Goal: Task Accomplishment & Management: Complete application form

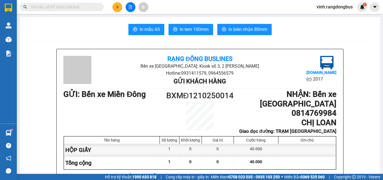
drag, startPoint x: 0, startPoint y: 0, endPoint x: 128, endPoint y: 13, distance: 129.1
click at [122, 10] on div at bounding box center [130, 7] width 42 height 10
click at [116, 10] on button at bounding box center [117, 7] width 10 height 10
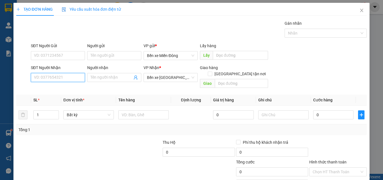
click at [66, 78] on input "SĐT Người Nhận" at bounding box center [58, 77] width 54 height 9
click at [68, 86] on div "0373224457 - PHÁT" at bounding box center [57, 89] width 47 height 6
type input "0373224457"
type input "PHÁT"
type input "BÀ ĐẠT"
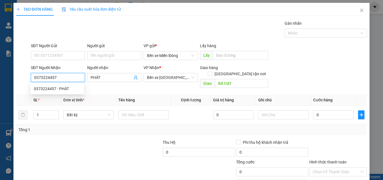
type input "140.000"
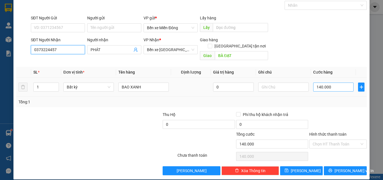
type input "0373224457"
click at [342, 82] on input "140.000" at bounding box center [333, 86] width 40 height 9
type input "2"
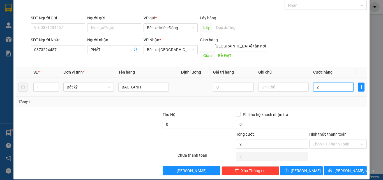
type input "28"
type input "280"
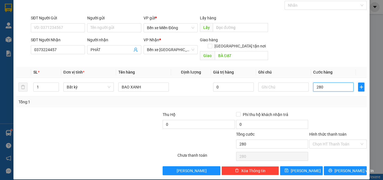
type input "280"
type input "280.000"
click at [331, 111] on div at bounding box center [338, 121] width 59 height 20
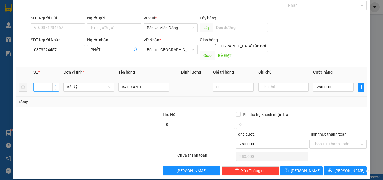
type input "2"
click at [55, 85] on icon "up" at bounding box center [56, 86] width 2 height 2
click at [64, 102] on div "Transit Pickup Surcharge Ids Transit Deliver Surcharge Ids Transit Deliver Surc…" at bounding box center [191, 83] width 351 height 183
type input "0"
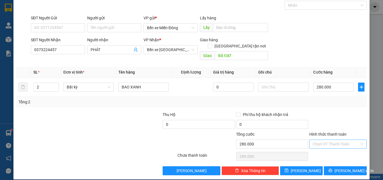
type input "0"
click at [330, 140] on input "Hình thức thanh toán" at bounding box center [336, 144] width 47 height 8
drag, startPoint x: 324, startPoint y: 148, endPoint x: 322, endPoint y: 141, distance: 7.3
click at [323, 144] on div "Tại văn phòng Miễn phí Tại văn phòng Miễn phí" at bounding box center [334, 153] width 57 height 20
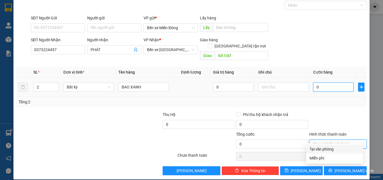
click at [329, 82] on input "0" at bounding box center [333, 86] width 40 height 9
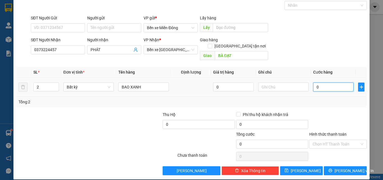
type input "2"
type input "28"
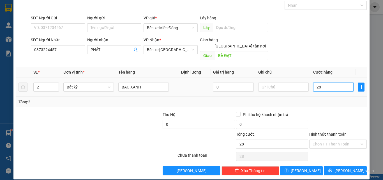
type input "280"
type input "280.000"
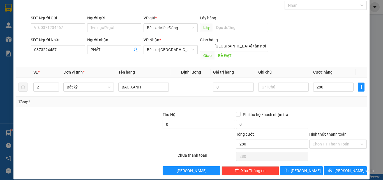
type input "280.000"
click at [320, 111] on div at bounding box center [338, 121] width 59 height 20
click at [339, 140] on input "Hình thức thanh toán" at bounding box center [336, 144] width 47 height 8
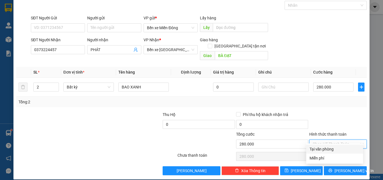
click at [337, 145] on div "Tại văn phòng" at bounding box center [334, 148] width 57 height 9
type input "0"
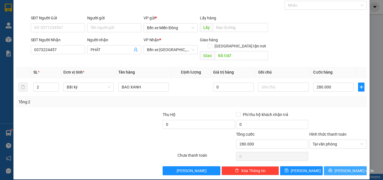
click at [341, 167] on span "[PERSON_NAME] và In" at bounding box center [354, 170] width 39 height 6
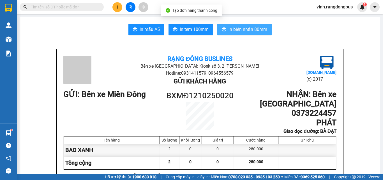
click at [241, 29] on span "In biên nhận 80mm" at bounding box center [248, 29] width 39 height 7
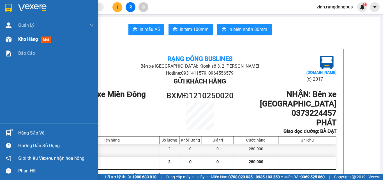
click at [9, 43] on div at bounding box center [9, 39] width 10 height 10
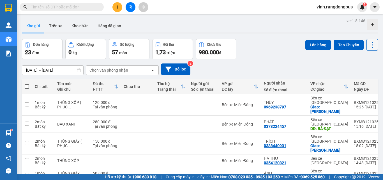
click at [370, 44] on icon at bounding box center [373, 45] width 8 height 8
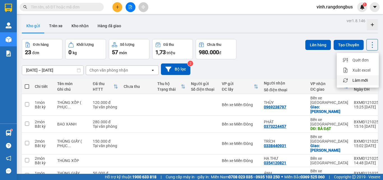
click at [361, 77] on li "Làm mới" at bounding box center [358, 80] width 42 height 10
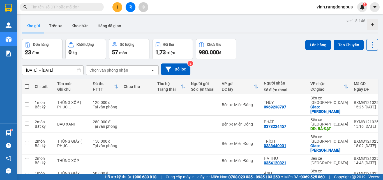
click at [362, 51] on div "Lên hàng Tạo Chuyến" at bounding box center [341, 49] width 73 height 20
click at [369, 47] on icon at bounding box center [373, 45] width 8 height 8
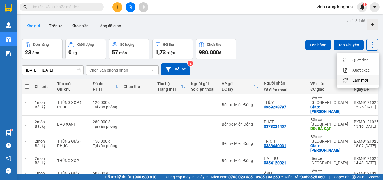
click at [365, 78] on span "Làm mới" at bounding box center [360, 80] width 15 height 6
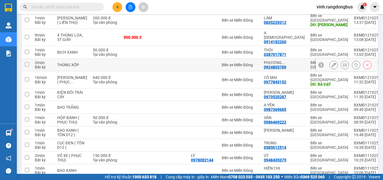
scroll to position [280, 0]
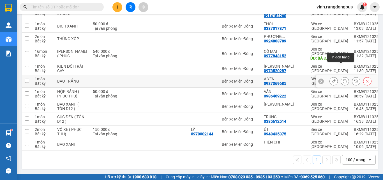
click at [343, 79] on icon at bounding box center [345, 81] width 4 height 4
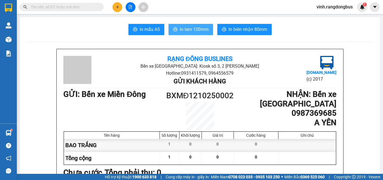
click at [196, 29] on span "In tem 100mm" at bounding box center [194, 29] width 29 height 7
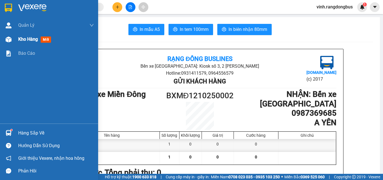
click at [32, 36] on span "Kho hàng" at bounding box center [28, 38] width 20 height 5
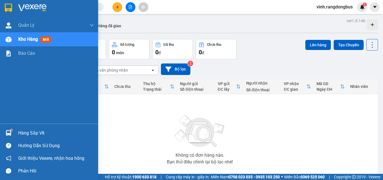
drag, startPoint x: 2, startPoint y: 40, endPoint x: 19, endPoint y: 2, distance: 41.3
click at [2, 40] on div "Kho hàng mới" at bounding box center [49, 39] width 98 height 14
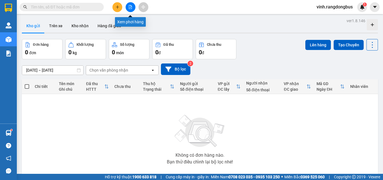
click at [130, 7] on icon "file-add" at bounding box center [130, 7] width 4 height 4
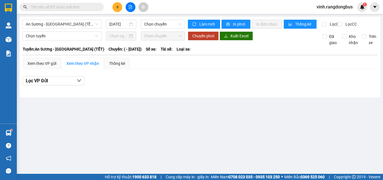
click at [76, 29] on div "An Sương - [GEOGRAPHIC_DATA] (TẾT) [DATE] Chọn chuyến" at bounding box center [103, 24] width 163 height 9
click at [76, 26] on span "An Sương - [GEOGRAPHIC_DATA] (TẾT)" at bounding box center [62, 24] width 72 height 8
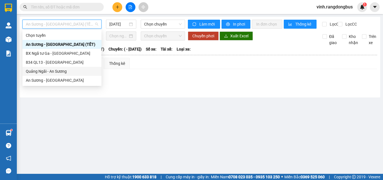
click at [46, 73] on div "Quảng Ngãi - An Sương" at bounding box center [62, 71] width 72 height 6
type input "[DATE]"
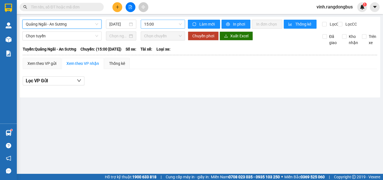
click at [155, 24] on span "15:00" at bounding box center [163, 24] width 38 height 8
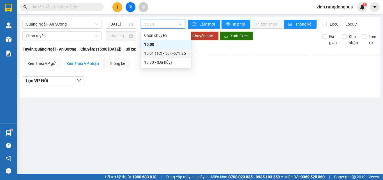
click at [162, 53] on div "15:01 (TC) - 50H-671.25" at bounding box center [166, 53] width 44 height 6
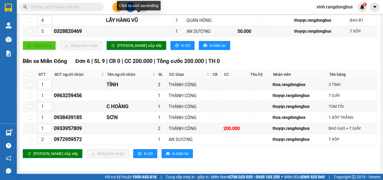
scroll to position [145, 0]
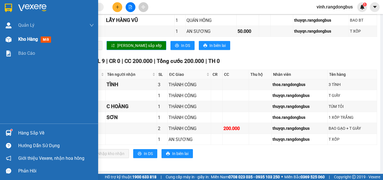
click at [9, 41] on img at bounding box center [9, 39] width 6 height 6
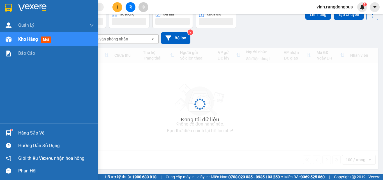
scroll to position [31, 0]
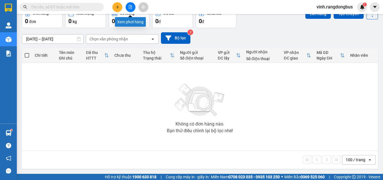
click at [129, 10] on button at bounding box center [131, 7] width 10 height 10
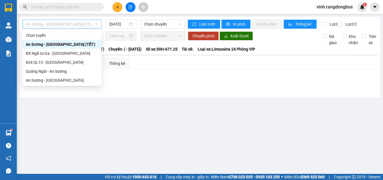
click at [73, 26] on span "An Sương - [GEOGRAPHIC_DATA] (TẾT)" at bounding box center [62, 24] width 72 height 8
click at [68, 81] on div "An Sương - [GEOGRAPHIC_DATA]" at bounding box center [62, 80] width 72 height 6
type input "[DATE]"
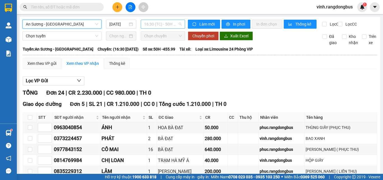
click at [146, 23] on span "16:30 (TC) - 50H -455.99" at bounding box center [163, 24] width 38 height 8
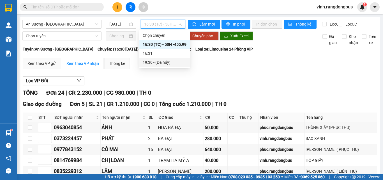
click at [178, 84] on div "Lọc VP Gửi" at bounding box center [200, 80] width 355 height 9
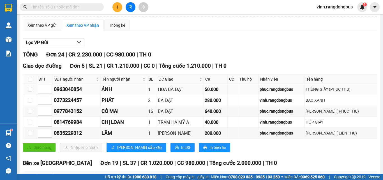
scroll to position [28, 0]
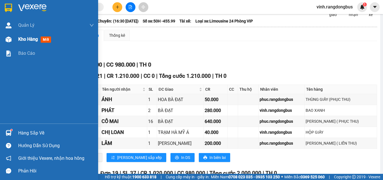
click at [29, 44] on div "Kho hàng mới" at bounding box center [56, 39] width 76 height 14
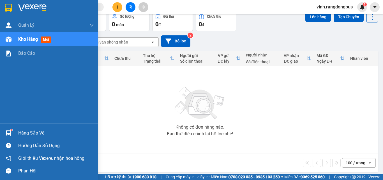
click at [18, 40] on span "Kho hàng" at bounding box center [28, 38] width 20 height 5
